Goal: Information Seeking & Learning: Check status

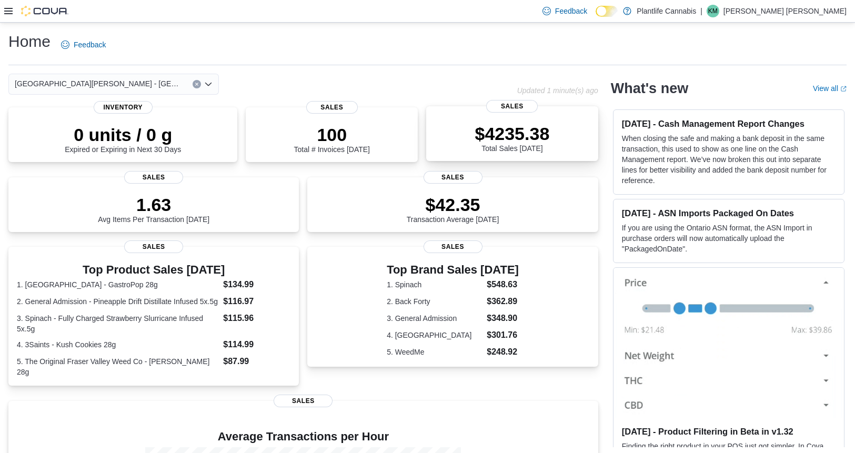
click at [549, 131] on p "$4235.38" at bounding box center [511, 133] width 75 height 21
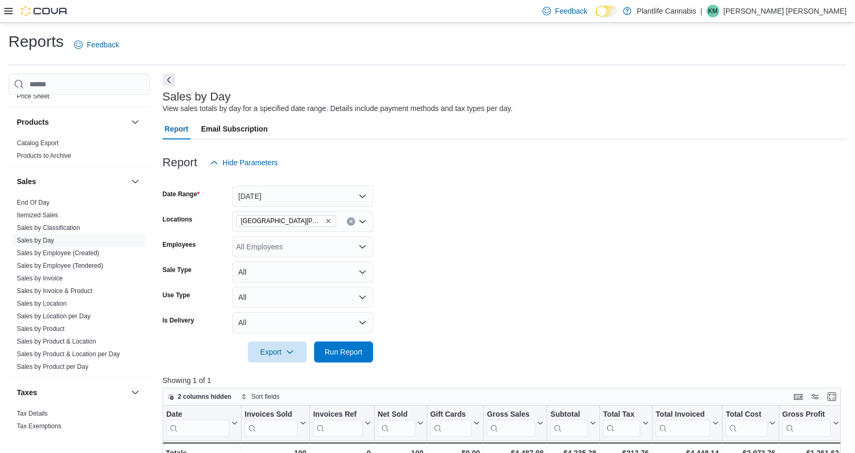
scroll to position [555, 0]
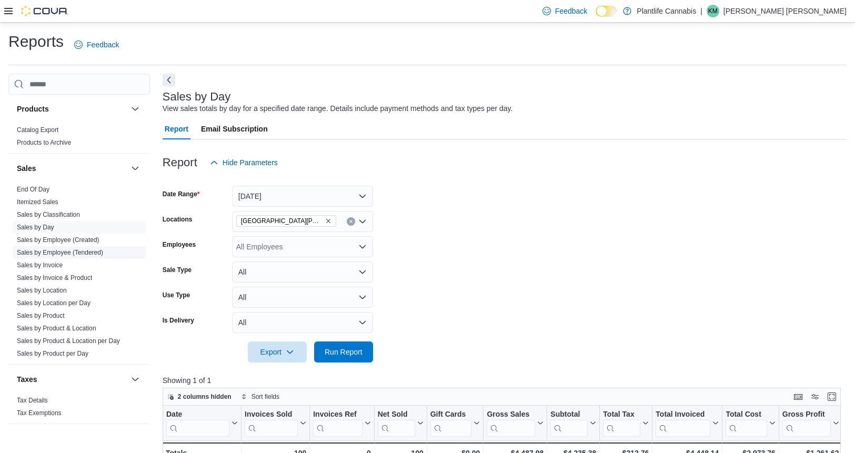
click at [87, 256] on link "Sales by Employee (Tendered)" at bounding box center [60, 252] width 86 height 7
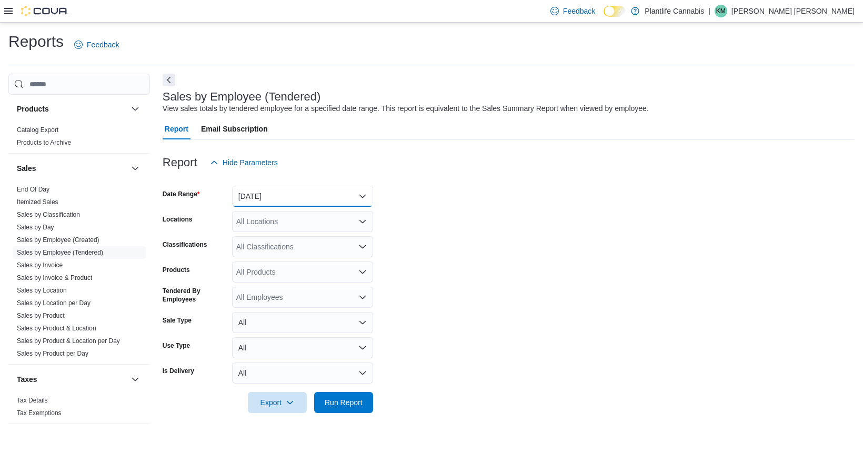
click at [280, 200] on button "[DATE]" at bounding box center [302, 196] width 141 height 21
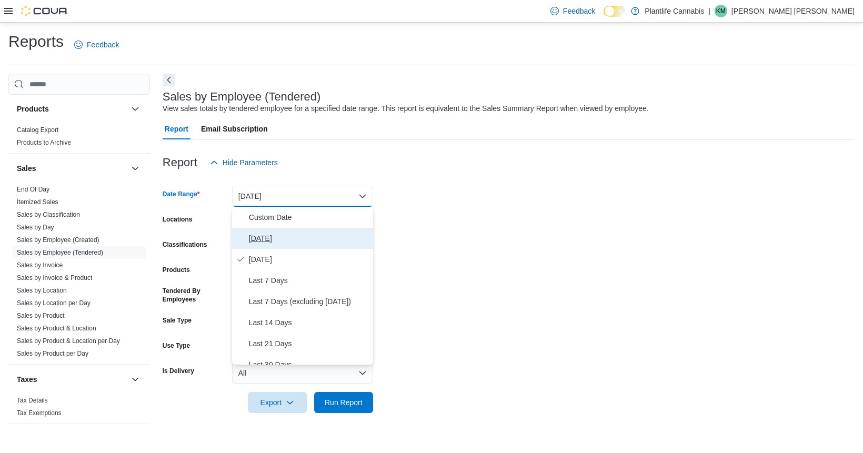
click at [277, 240] on span "Today" at bounding box center [309, 238] width 120 height 13
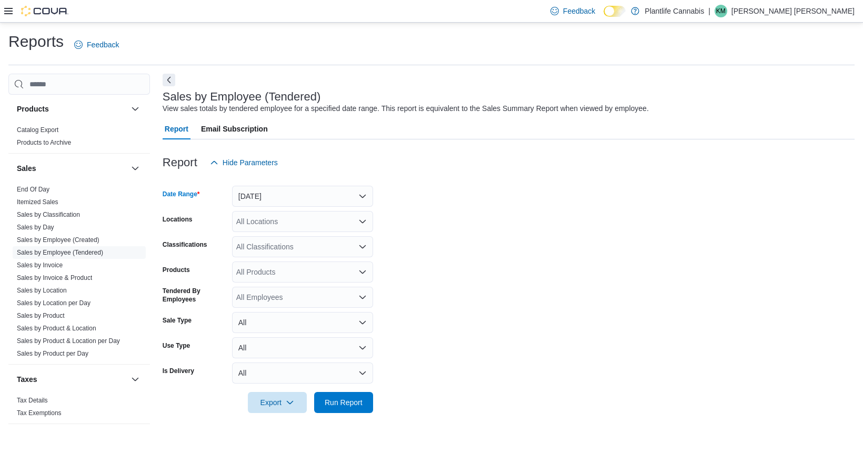
click at [282, 224] on div "All Locations" at bounding box center [302, 221] width 141 height 21
type input "***"
click at [288, 240] on span "Fort McMurray - Eagle Ridge" at bounding box center [375, 239] width 220 height 11
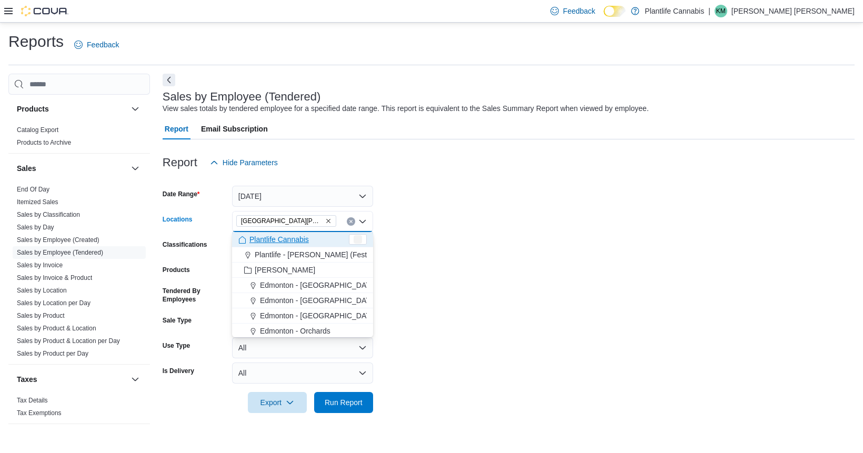
click at [545, 230] on form "Date Range Today Locations Fort McMurray - Eagle Ridge Combo box. Selected. For…" at bounding box center [509, 293] width 692 height 240
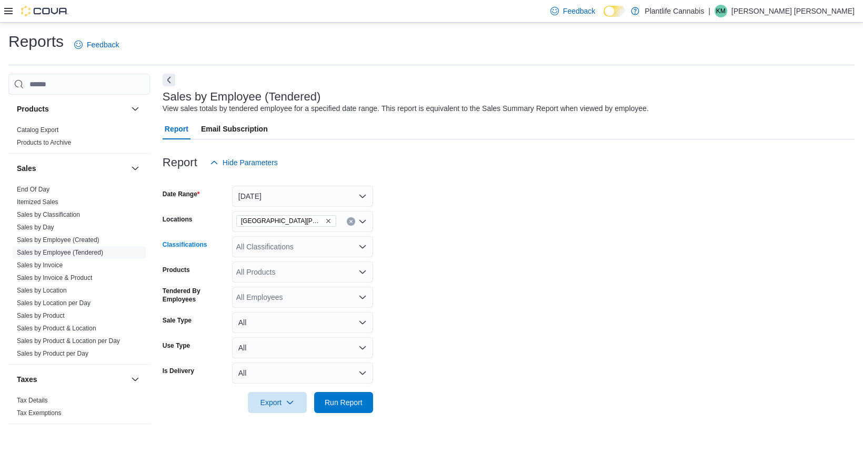
click at [283, 251] on div "All Classifications" at bounding box center [302, 246] width 141 height 21
type input "***"
click at [280, 260] on span "Accessory Group" at bounding box center [283, 264] width 56 height 11
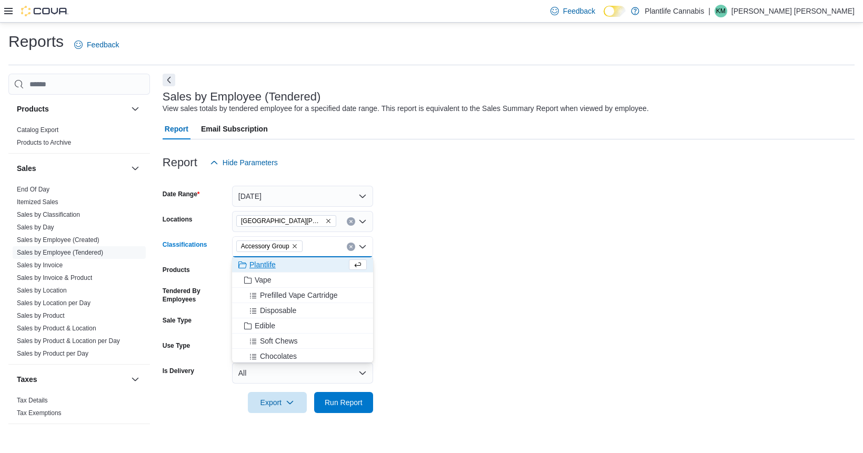
click at [553, 213] on form "Date Range Today Locations Fort McMurray - Eagle Ridge Classifications Accessor…" at bounding box center [509, 293] width 692 height 240
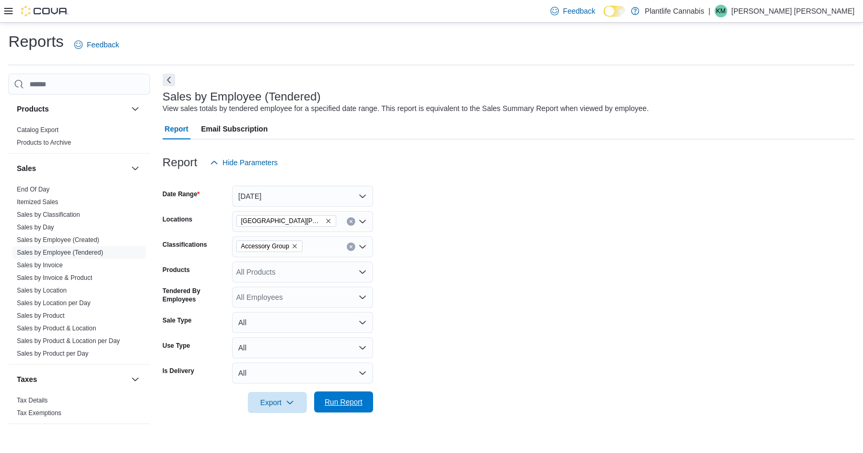
click at [348, 394] on span "Run Report" at bounding box center [343, 401] width 46 height 21
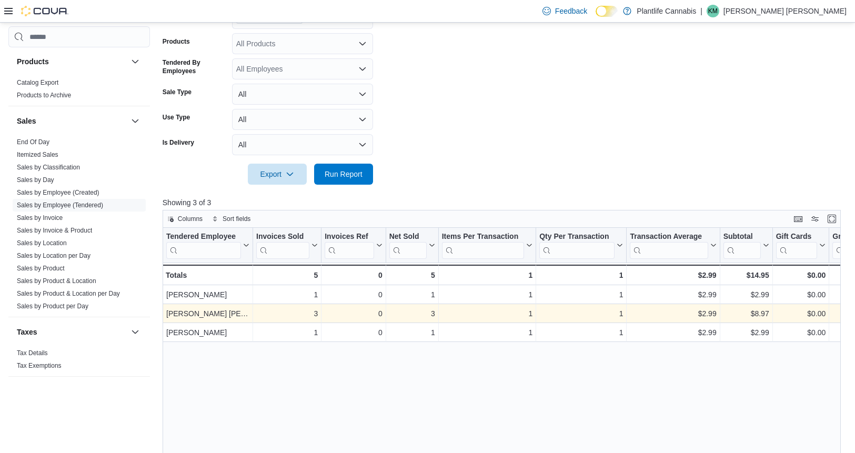
scroll to position [229, 0]
click at [758, 313] on div "$8.97" at bounding box center [746, 313] width 46 height 13
click at [759, 313] on div "$8.97" at bounding box center [746, 313] width 46 height 13
copy div "8.97"
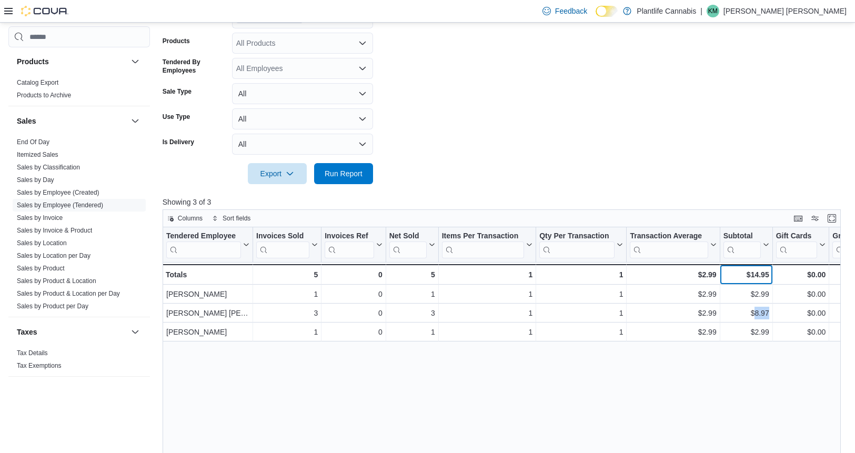
click at [752, 274] on div "$14.95" at bounding box center [746, 274] width 46 height 13
copy div "14.95"
click at [34, 142] on link "End Of Day" at bounding box center [33, 141] width 33 height 7
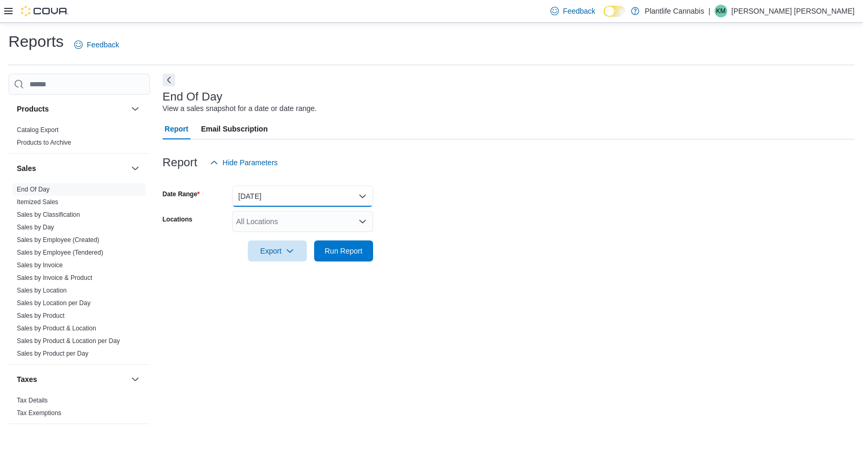
click at [266, 194] on button "Today" at bounding box center [302, 196] width 141 height 21
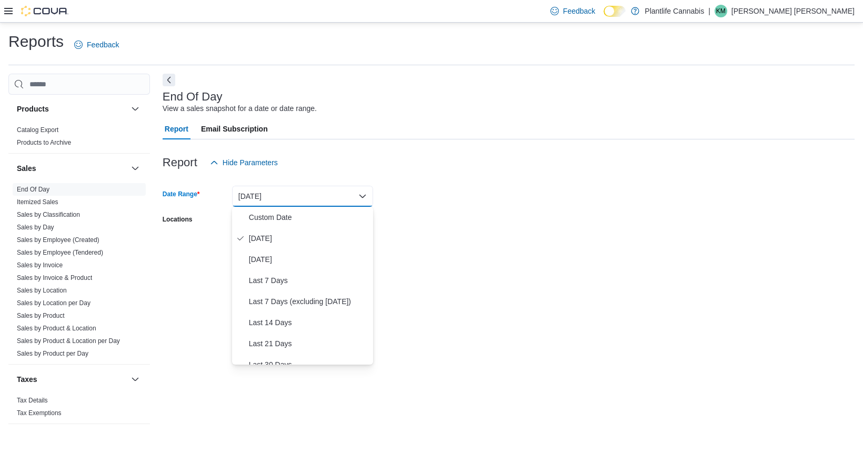
click at [537, 210] on form "Date Range Today Locations All Locations Export Run Report" at bounding box center [509, 217] width 692 height 88
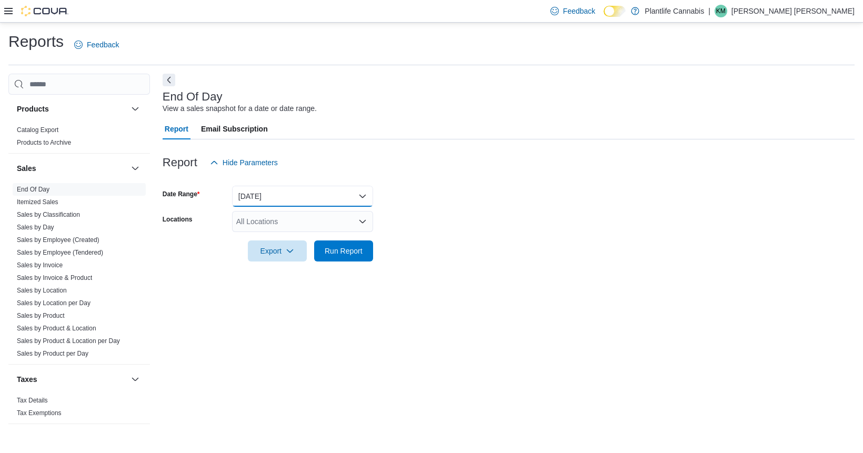
click at [354, 199] on button "Today" at bounding box center [302, 196] width 141 height 21
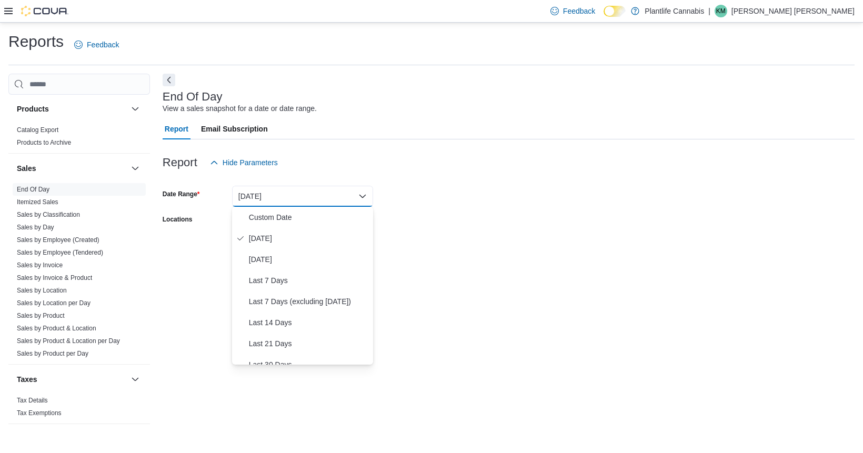
click at [464, 173] on div at bounding box center [509, 179] width 692 height 13
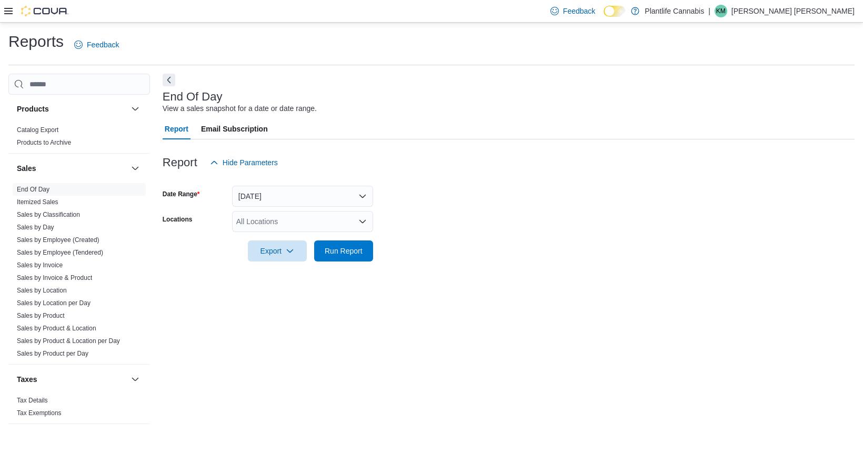
click at [311, 218] on div "All Locations" at bounding box center [302, 221] width 141 height 21
type input "***"
click at [309, 236] on span "Fort McMurray - Eagle Ridge" at bounding box center [375, 239] width 220 height 11
click at [481, 182] on div at bounding box center [509, 179] width 692 height 13
click at [345, 250] on span "Run Report" at bounding box center [343, 250] width 38 height 11
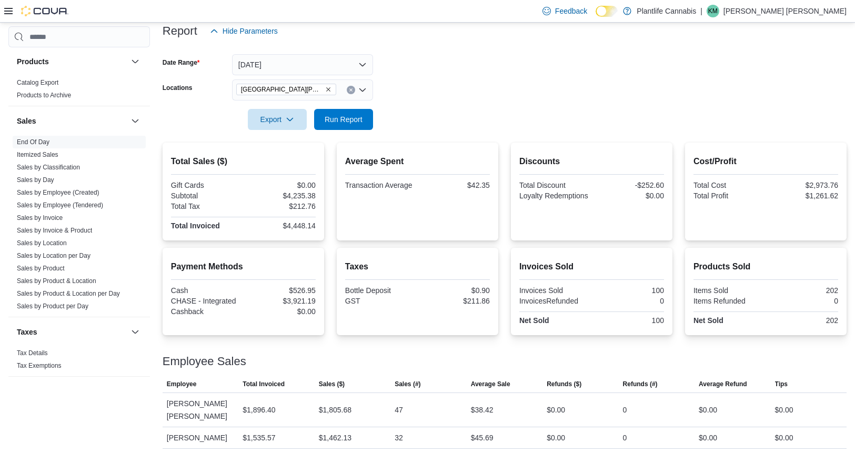
scroll to position [134, 0]
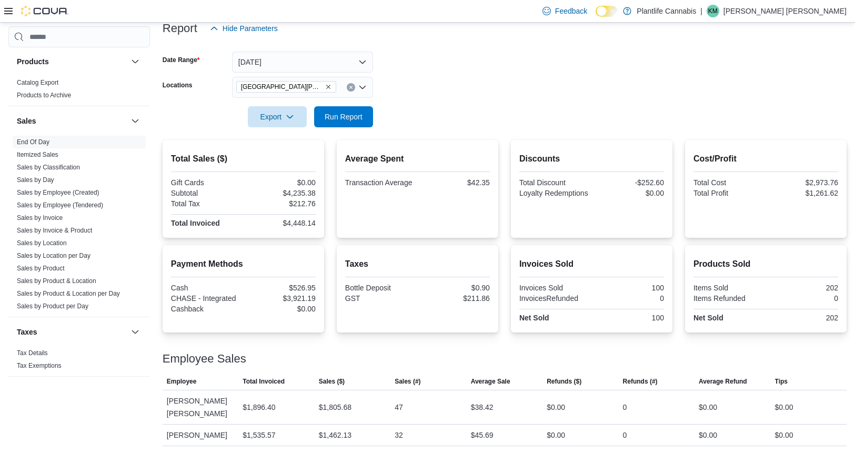
click at [615, 105] on div at bounding box center [505, 102] width 684 height 8
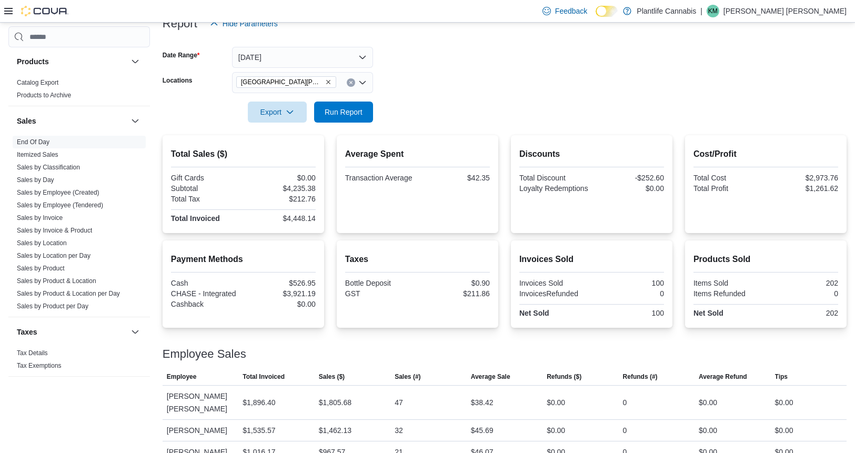
scroll to position [145, 0]
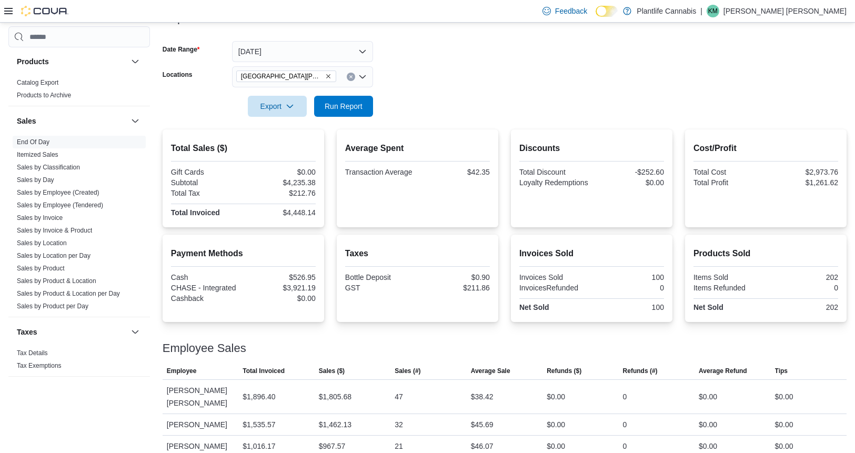
click at [299, 181] on div "$4,235.38" at bounding box center [280, 182] width 70 height 8
copy div "4,235.38"
click at [277, 49] on button "Today" at bounding box center [302, 51] width 141 height 21
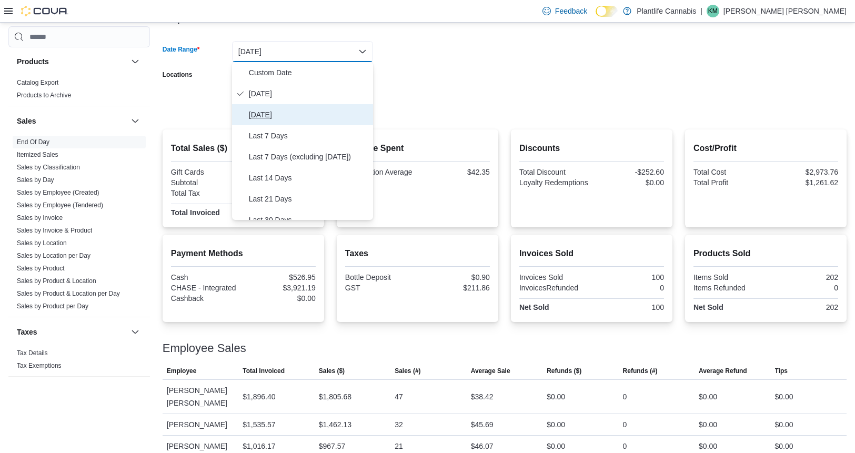
click at [270, 109] on span "Yesterday" at bounding box center [309, 114] width 120 height 13
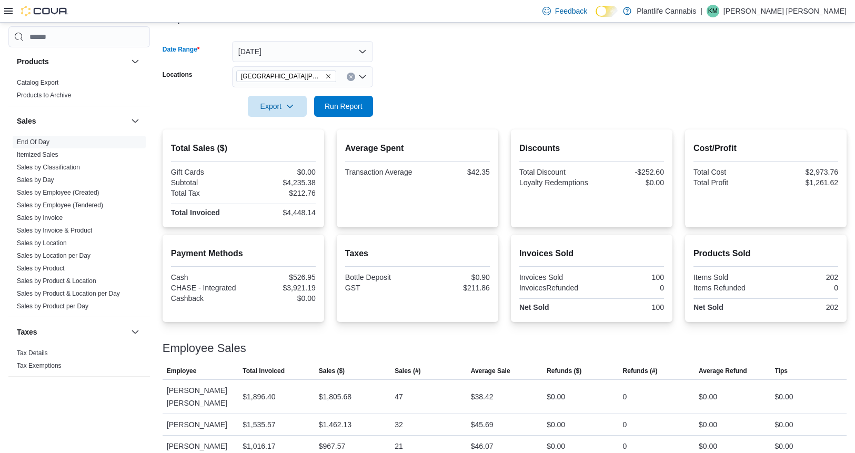
click at [467, 50] on form "Date Range Yesterday Locations Fort McMurray - Eagle Ridge Export Run Report" at bounding box center [505, 72] width 684 height 88
click at [353, 100] on span "Run Report" at bounding box center [343, 105] width 46 height 21
click at [303, 181] on div "$4,235.38" at bounding box center [280, 182] width 70 height 8
copy div "4,235.38"
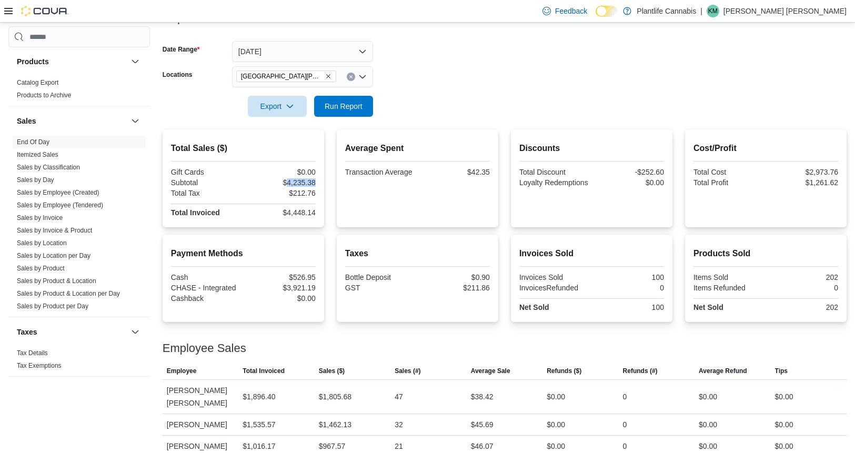
click at [661, 308] on div "100" at bounding box center [628, 307] width 70 height 8
copy div "100"
click at [484, 172] on div "$42.35" at bounding box center [454, 172] width 70 height 8
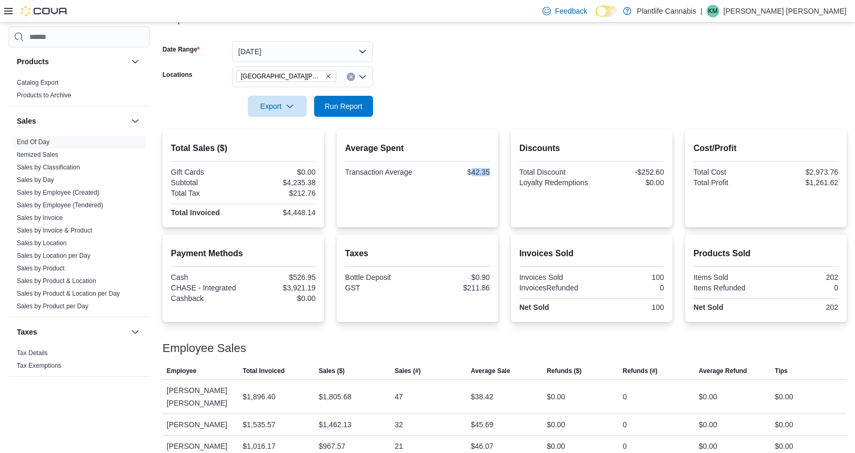
copy div "42.35"
click at [303, 209] on div "$4,448.14" at bounding box center [280, 212] width 70 height 8
copy div "4,448.14"
click at [299, 288] on div "$3,921.19" at bounding box center [280, 287] width 70 height 8
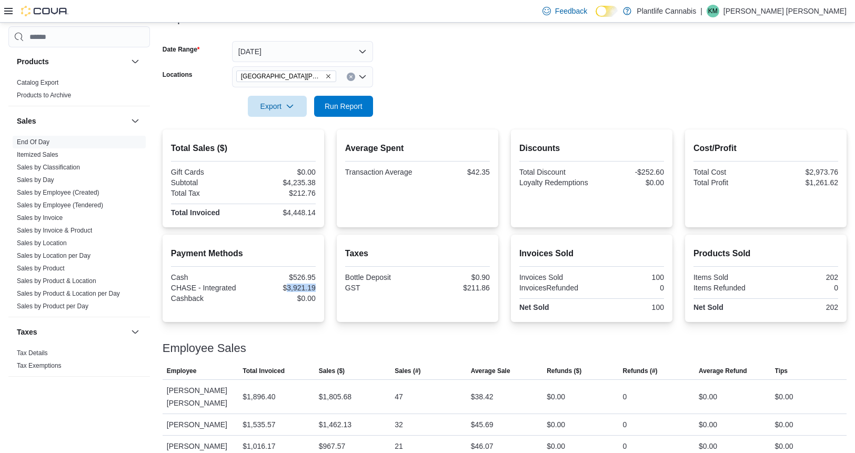
click at [299, 288] on div "$3,921.19" at bounding box center [280, 287] width 70 height 8
copy div "3,921.19"
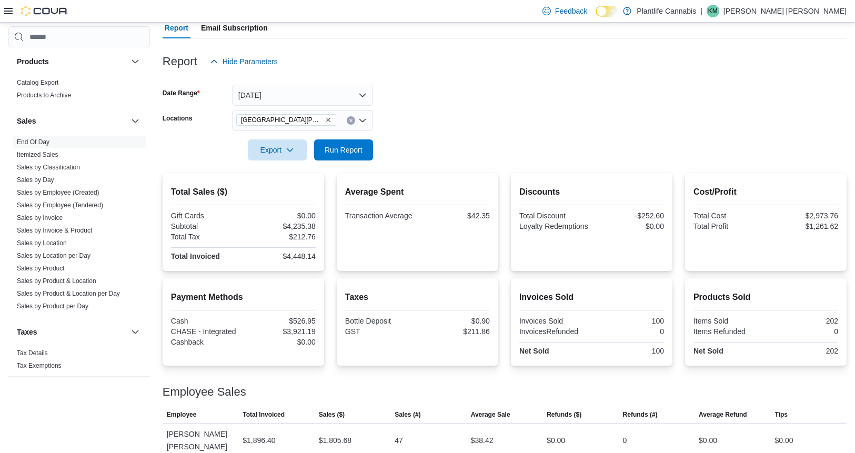
scroll to position [145, 0]
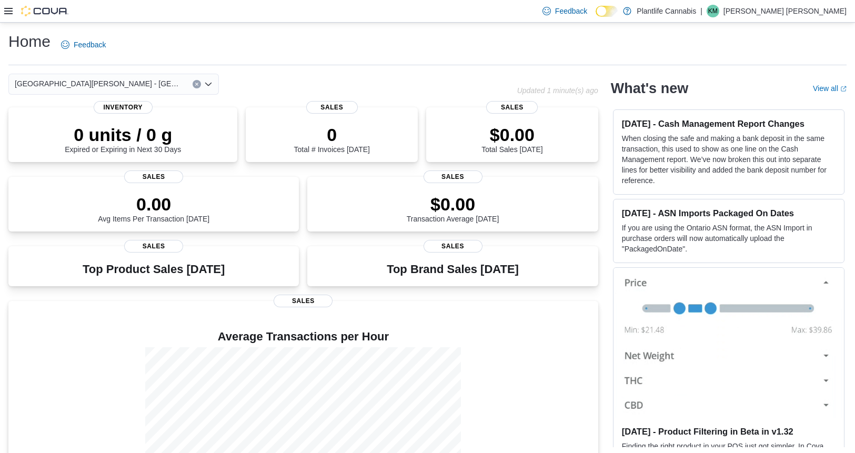
click at [11, 15] on div at bounding box center [36, 11] width 64 height 11
click at [8, 12] on icon at bounding box center [8, 11] width 8 height 8
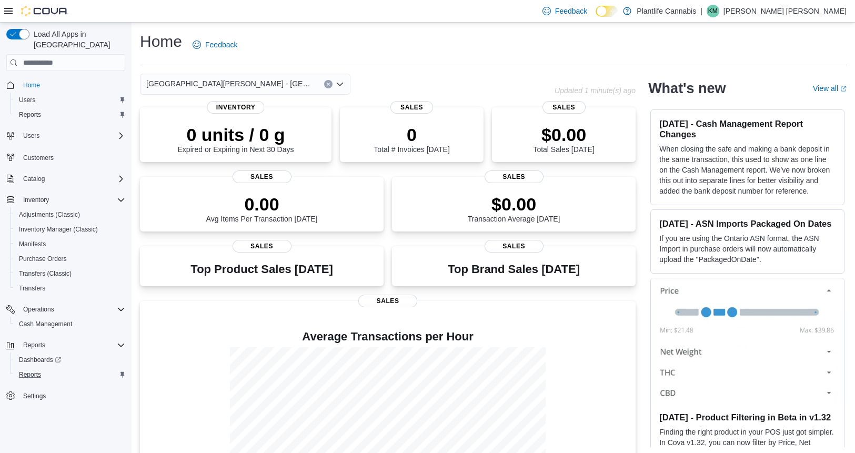
click at [47, 368] on div "Reports" at bounding box center [70, 374] width 110 height 13
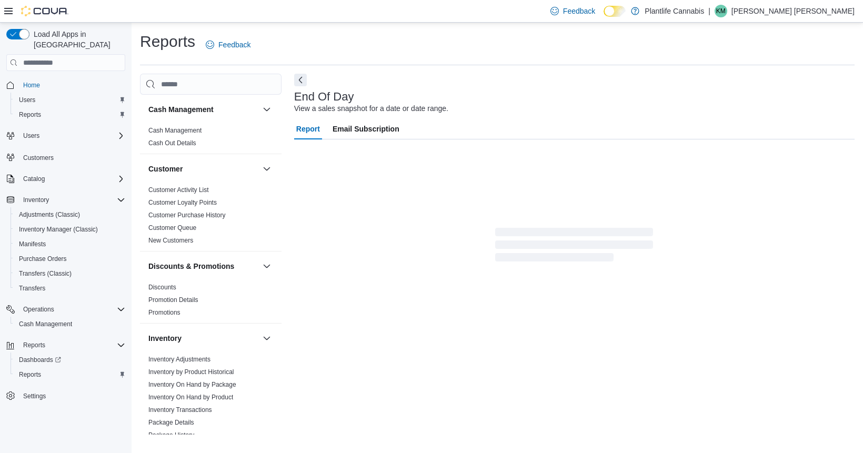
click at [7, 12] on icon at bounding box center [8, 11] width 8 height 8
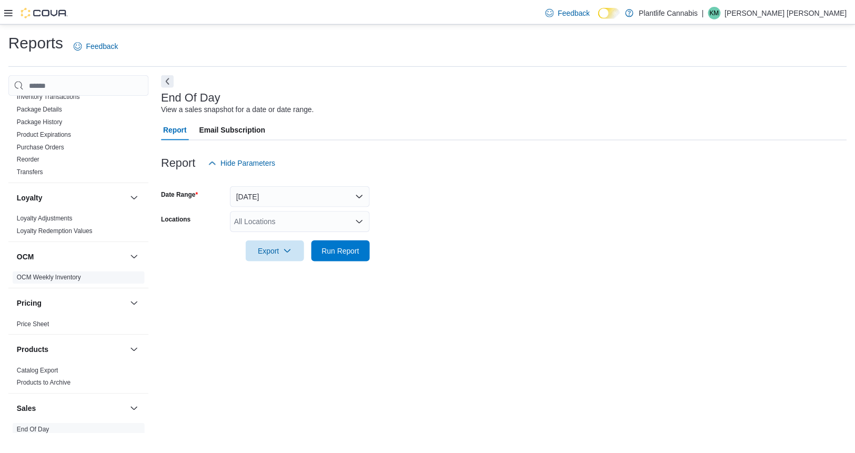
scroll to position [377, 0]
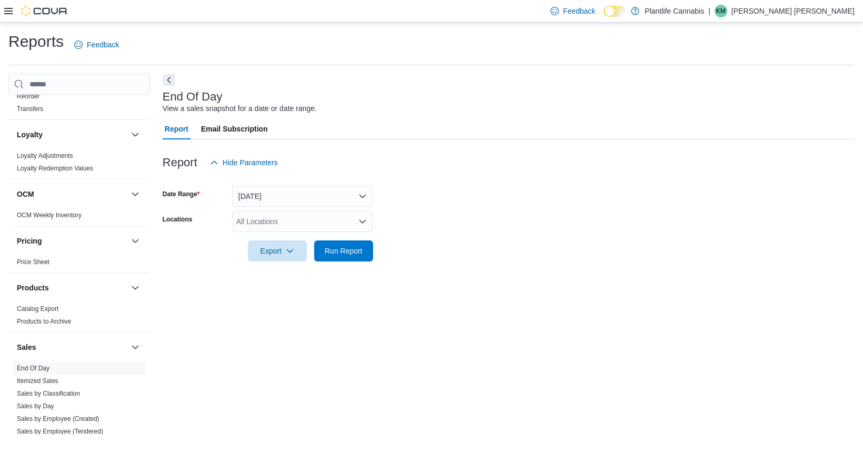
click at [248, 224] on div "All Locations" at bounding box center [302, 221] width 141 height 21
type input "***"
click at [240, 237] on div "Fort McMurray - Eagle Ridge" at bounding box center [302, 239] width 128 height 11
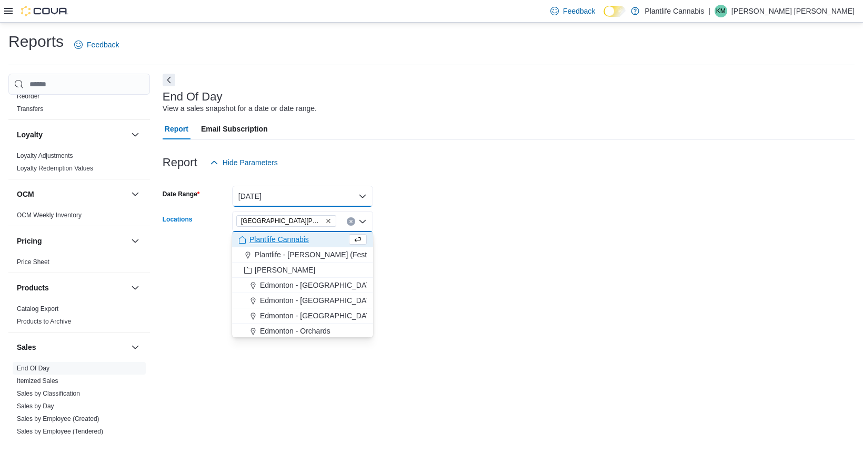
click at [263, 198] on button "Today" at bounding box center [302, 196] width 141 height 21
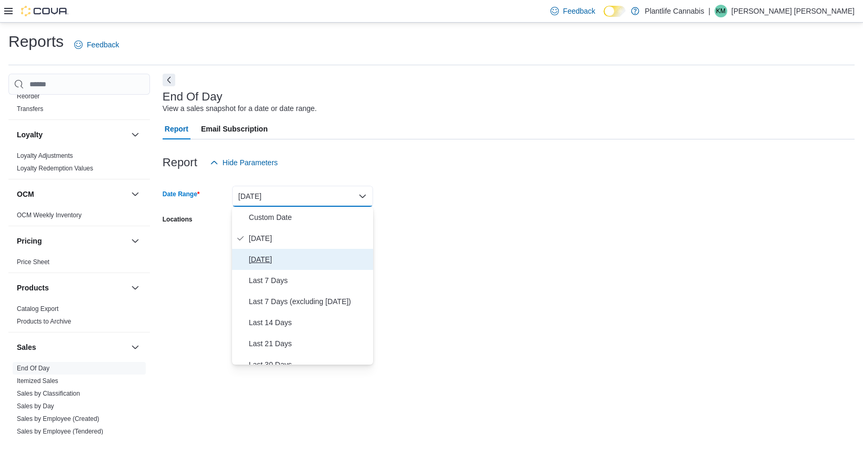
click at [267, 258] on span "Yesterday" at bounding box center [309, 259] width 120 height 13
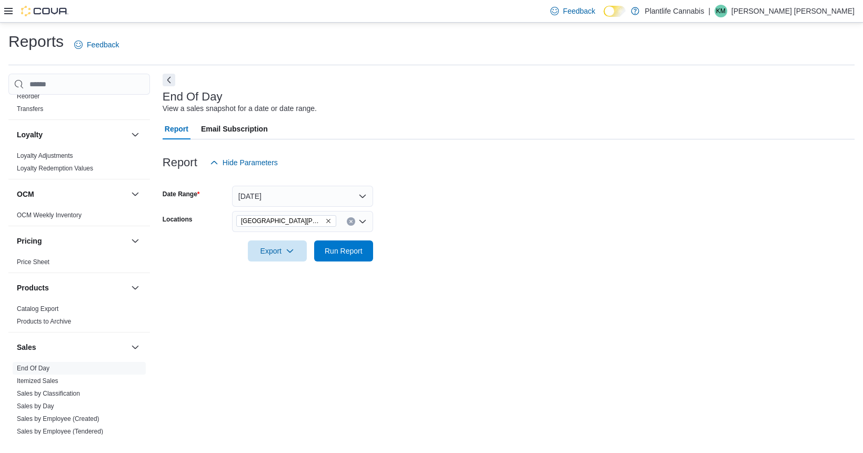
click at [432, 227] on form "Date Range Yesterday Locations Fort McMurray - Eagle Ridge Export Run Report" at bounding box center [509, 217] width 692 height 88
click at [335, 250] on span "Run Report" at bounding box center [343, 250] width 38 height 11
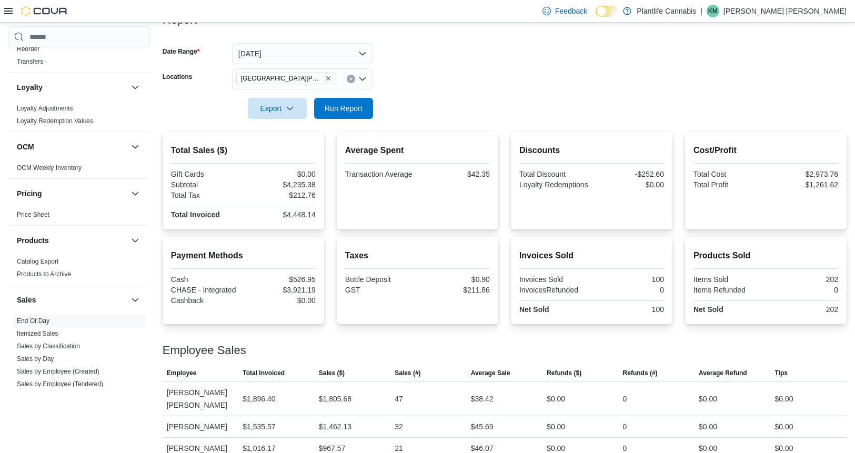
scroll to position [145, 0]
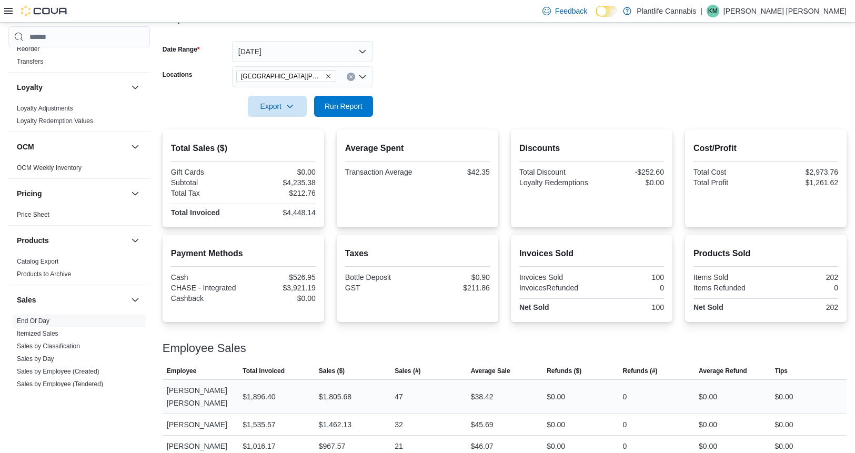
click at [339, 390] on div "$1,805.68" at bounding box center [335, 396] width 33 height 13
copy div "1,805.68"
click at [846, 216] on div "Cost/Profit Total Cost $2,973.76 Total Profit $1,261.62" at bounding box center [765, 178] width 161 height 98
